Goal: Information Seeking & Learning: Learn about a topic

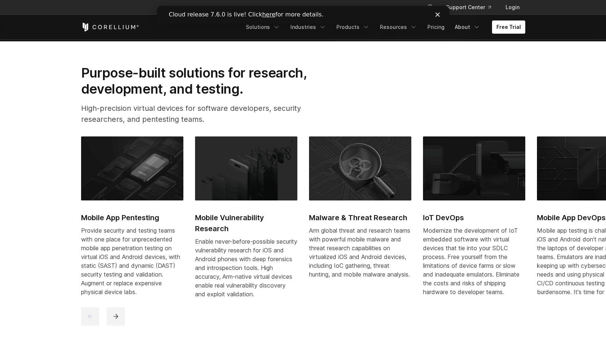
scroll to position [383, 0]
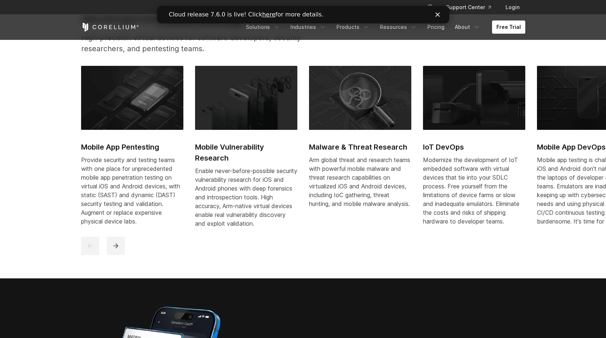
click at [149, 125] on img at bounding box center [132, 98] width 102 height 64
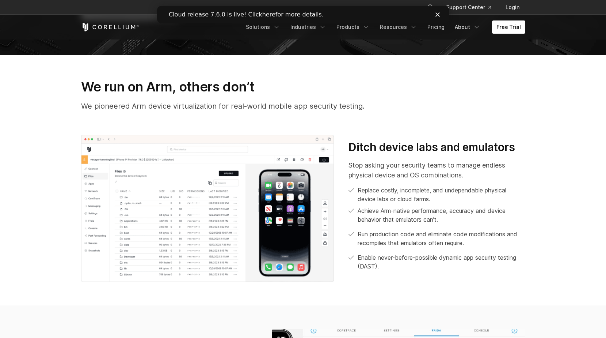
scroll to position [175, 0]
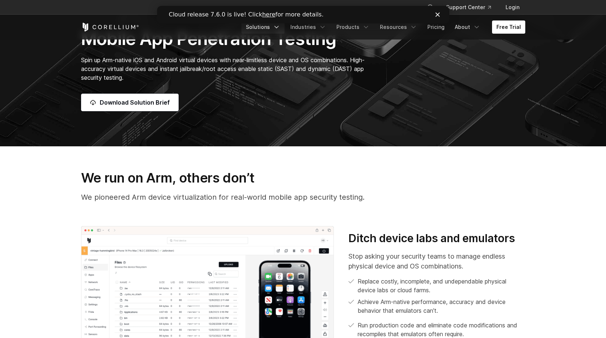
click at [265, 31] on link "Solutions" at bounding box center [263, 26] width 43 height 13
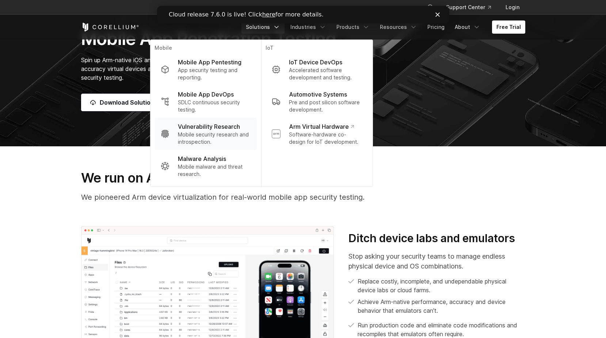
click at [223, 129] on p "Vulnerability Research" at bounding box center [209, 126] width 62 height 9
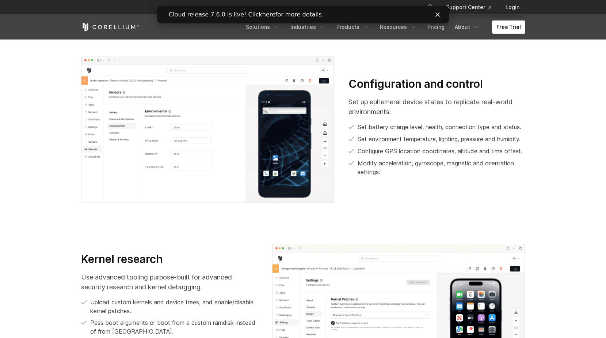
scroll to position [578, 0]
